Goal: Task Accomplishment & Management: Use online tool/utility

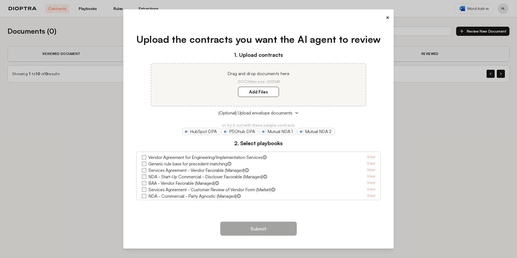
click at [388, 18] on button "×" at bounding box center [388, 18] width 4 height 8
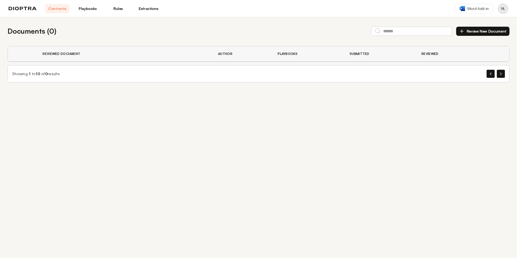
click at [87, 8] on link "Playbooks" at bounding box center [88, 8] width 24 height 9
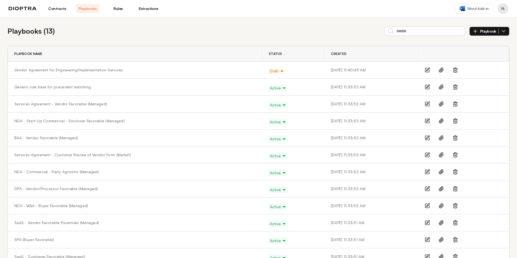
click at [119, 11] on link "Rules" at bounding box center [118, 8] width 24 height 9
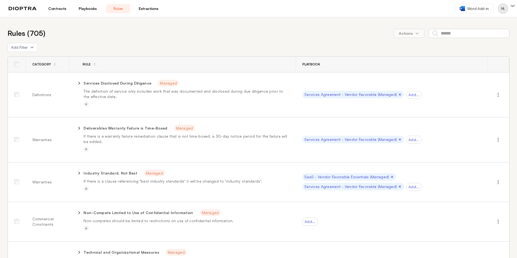
click at [149, 11] on link "Extractions" at bounding box center [149, 8] width 24 height 9
click at [145, 9] on link "Extractions" at bounding box center [149, 8] width 24 height 9
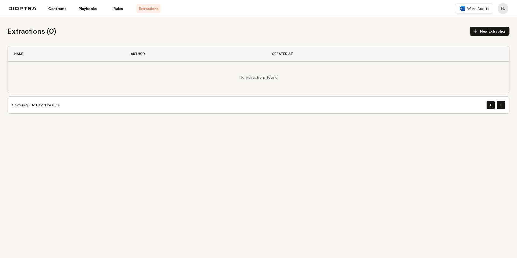
click at [58, 9] on link "Contracts" at bounding box center [57, 8] width 24 height 9
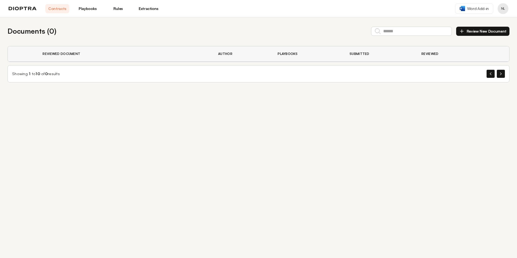
click at [109, 186] on div "Documents ( 0 ) Review New Document Reviewed Document Author Playbooks Submitte…" at bounding box center [258, 137] width 517 height 241
click at [176, 25] on div "Documents ( 0 ) Review New Document Reviewed Document Author Playbooks Submitte…" at bounding box center [258, 54] width 517 height 74
click at [60, 10] on link "Contracts" at bounding box center [57, 8] width 24 height 9
click at [86, 10] on link "Playbooks" at bounding box center [88, 8] width 24 height 9
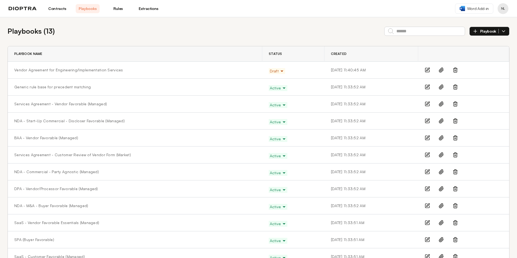
click at [111, 11] on link "Rules" at bounding box center [118, 8] width 24 height 9
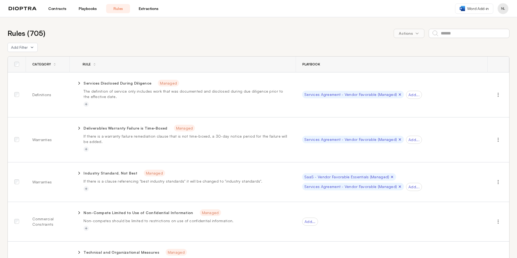
click at [86, 30] on div "Rules ( 705 ) Actions" at bounding box center [259, 33] width 502 height 11
click at [148, 7] on link "Extractions" at bounding box center [149, 8] width 24 height 9
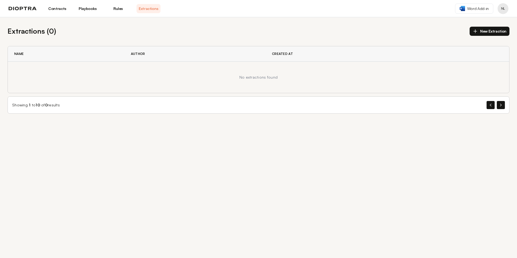
click at [30, 9] on img at bounding box center [23, 9] width 28 height 4
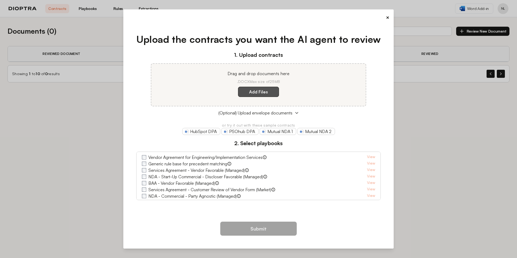
click at [262, 93] on label "Add Files" at bounding box center [258, 92] width 41 height 10
click at [0, 0] on here "Add Files" at bounding box center [0, 0] width 0 height 0
click at [245, 92] on label "Add Files" at bounding box center [258, 92] width 41 height 10
click at [0, 0] on here "Add Files" at bounding box center [0, 0] width 0 height 0
click at [246, 90] on label "Add Files" at bounding box center [258, 92] width 41 height 10
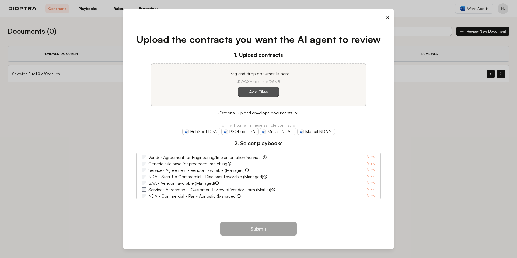
click at [0, 0] on here "Add Files" at bounding box center [0, 0] width 0 height 0
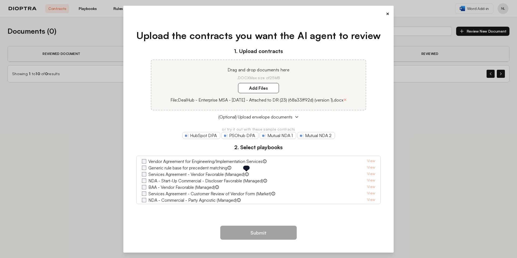
click at [248, 175] on icon at bounding box center [247, 174] width 4 height 4
click at [247, 175] on icon at bounding box center [247, 174] width 1 height 2
click at [189, 212] on div "Upload the contracts you want the AI agent to review 1. Upload contracts Drag a…" at bounding box center [259, 120] width 262 height 200
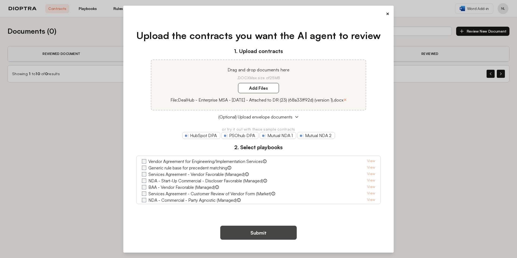
click at [241, 235] on button "Submit" at bounding box center [258, 233] width 76 height 14
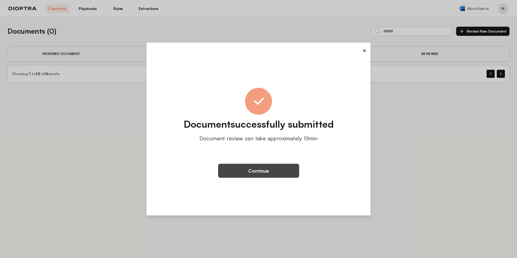
click at [232, 169] on button "Continue" at bounding box center [258, 171] width 81 height 14
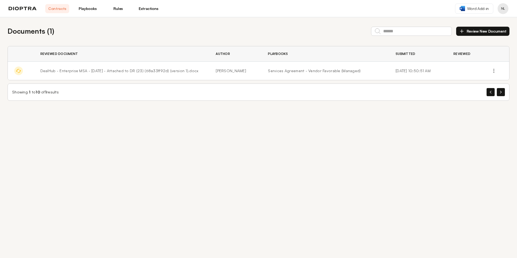
click at [451, 257] on div "Documents ( 1 ) Review New Document Reviewed Document Author Playbooks Submitte…" at bounding box center [258, 137] width 517 height 241
click at [84, 9] on link "Playbooks" at bounding box center [88, 8] width 24 height 9
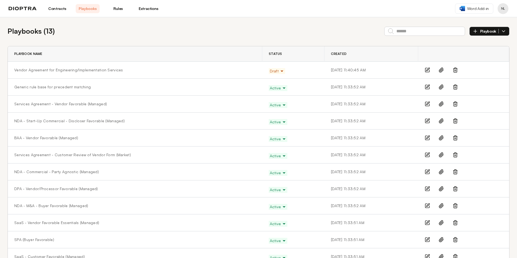
click at [54, 9] on link "Contracts" at bounding box center [57, 8] width 24 height 9
